Goal: Check status: Check status

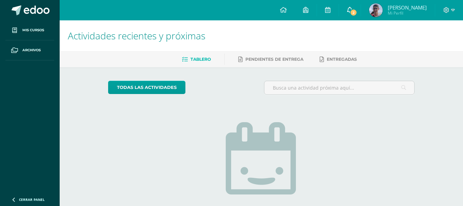
click at [360, 17] on link "2" at bounding box center [350, 10] width 22 height 20
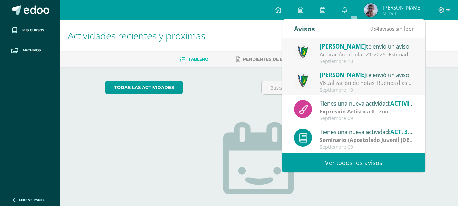
click at [355, 57] on div "Aclaración circular 21-2025: Estimados padres y estudiantes, es un gusto saluda…" at bounding box center [366, 54] width 94 height 8
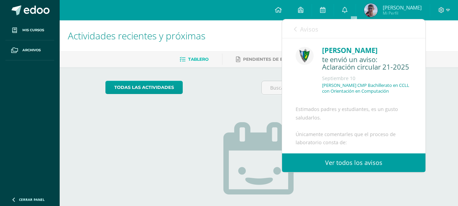
click at [294, 33] on link "Avisos" at bounding box center [306, 28] width 24 height 19
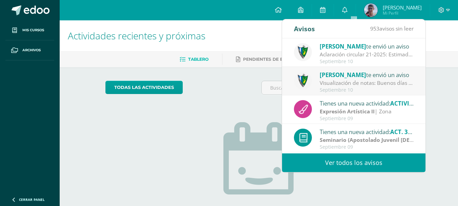
click at [317, 82] on div "Jose Pinto te envió un aviso Visualización de notas: Buenos días estimados padr…" at bounding box center [354, 81] width 120 height 22
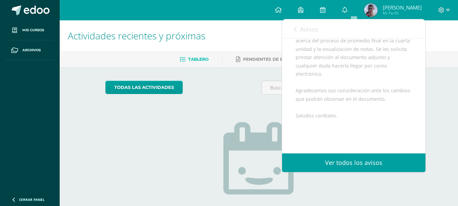
scroll to position [163, 0]
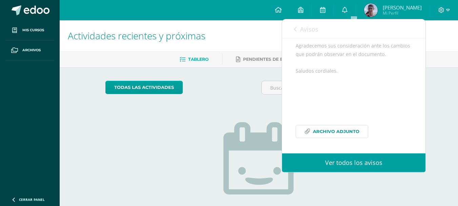
click at [305, 128] on icon at bounding box center [307, 131] width 6 height 6
click at [395, 9] on span "[PERSON_NAME]" at bounding box center [401, 7] width 39 height 7
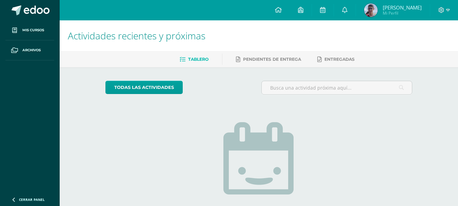
click at [395, 9] on span "[PERSON_NAME]" at bounding box center [401, 7] width 39 height 7
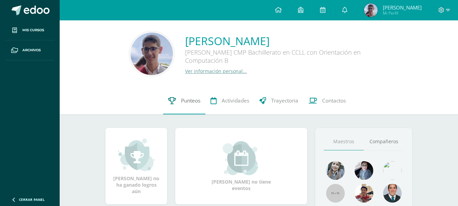
click at [187, 102] on span "Punteos" at bounding box center [190, 100] width 19 height 7
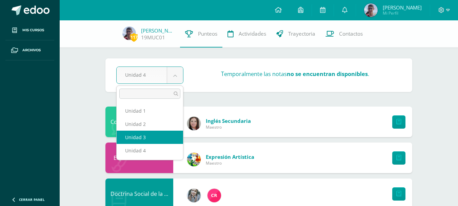
select select "Unidad 3"
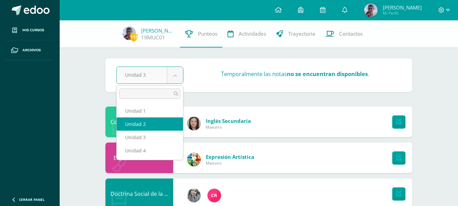
select select "Unidad 2"
